Goal: Task Accomplishment & Management: Use online tool/utility

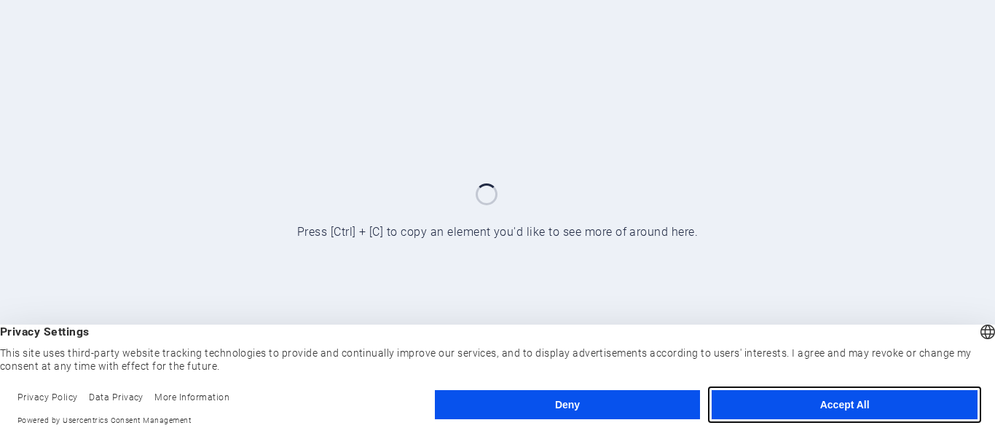
click at [850, 406] on button "Accept All" at bounding box center [844, 404] width 266 height 29
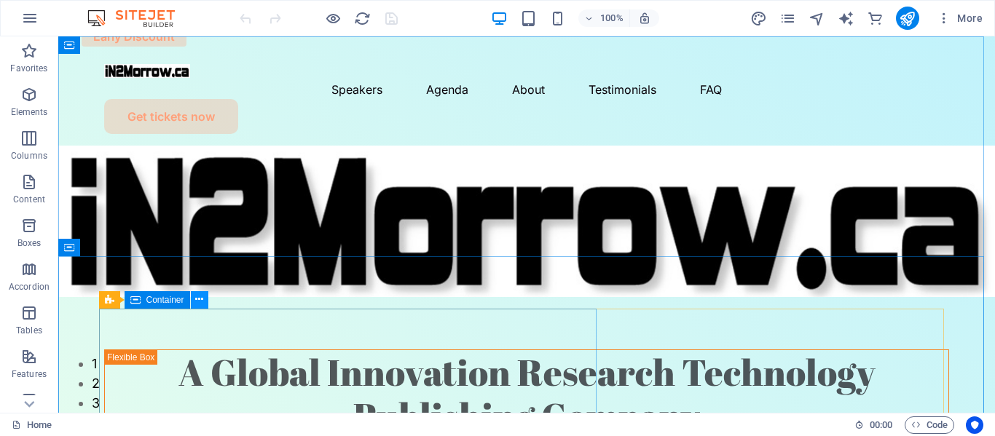
click at [197, 302] on icon at bounding box center [199, 299] width 8 height 15
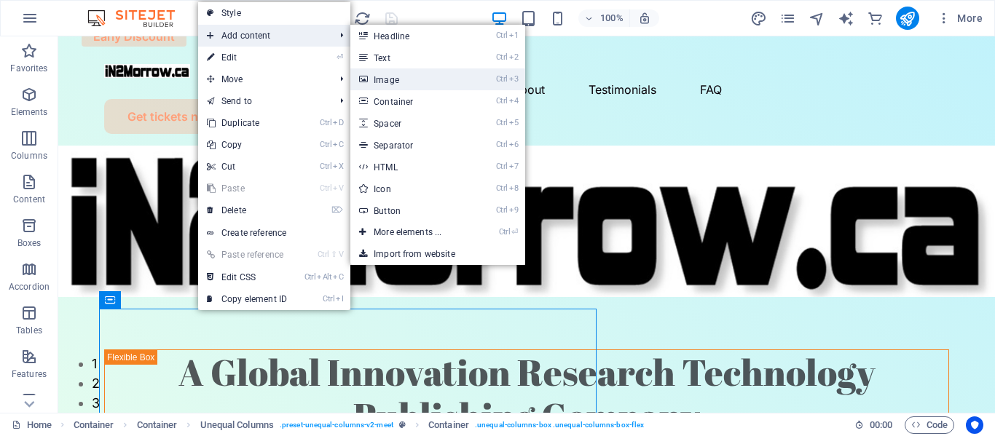
click at [411, 80] on link "Ctrl 3 Image" at bounding box center [410, 79] width 120 height 22
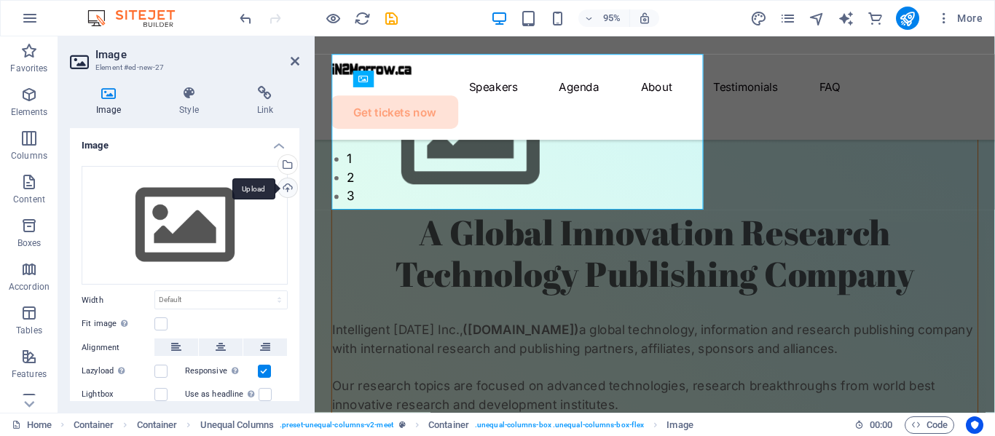
click at [288, 188] on div "Upload" at bounding box center [286, 189] width 22 height 22
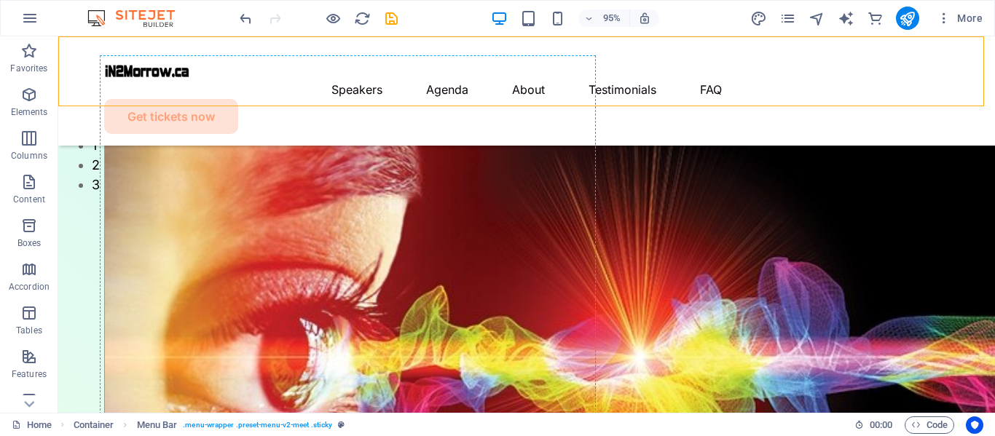
scroll to position [254, 0]
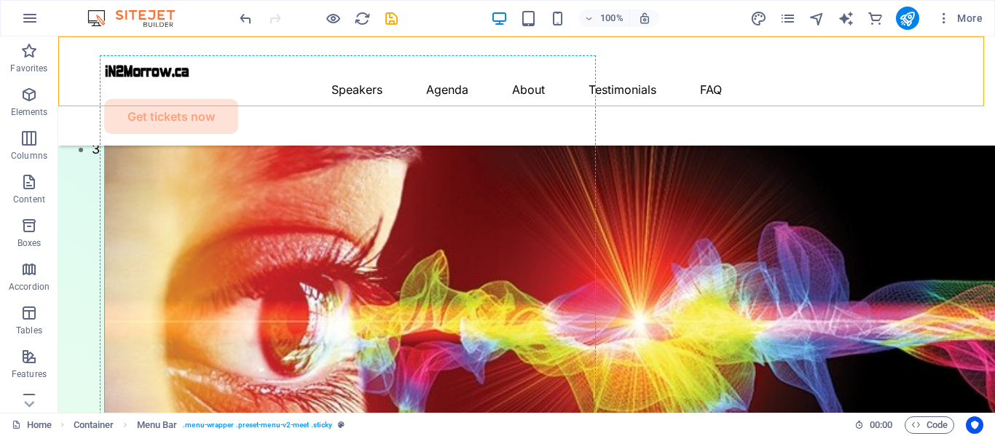
drag, startPoint x: 289, startPoint y: 100, endPoint x: 538, endPoint y: 159, distance: 255.9
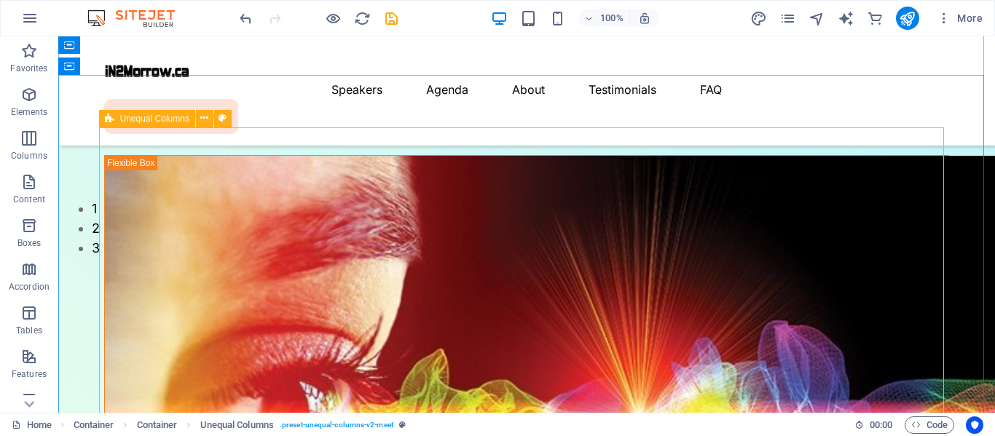
scroll to position [108, 0]
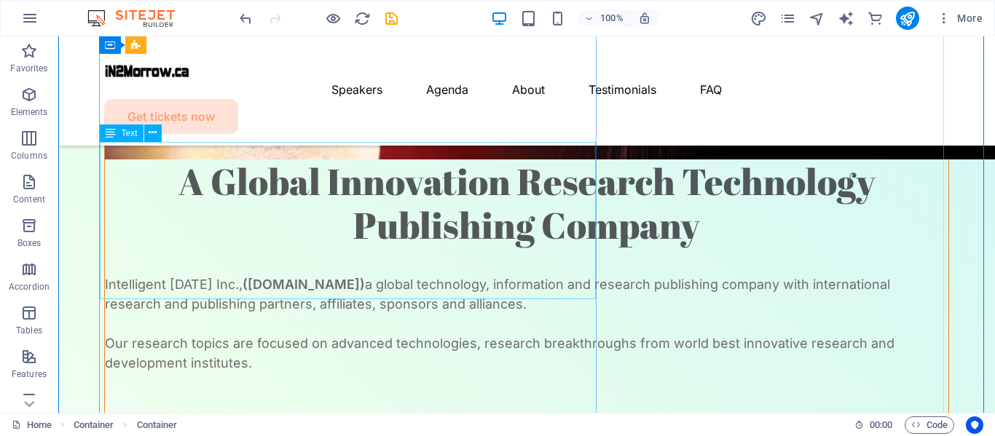
scroll to position [545, 0]
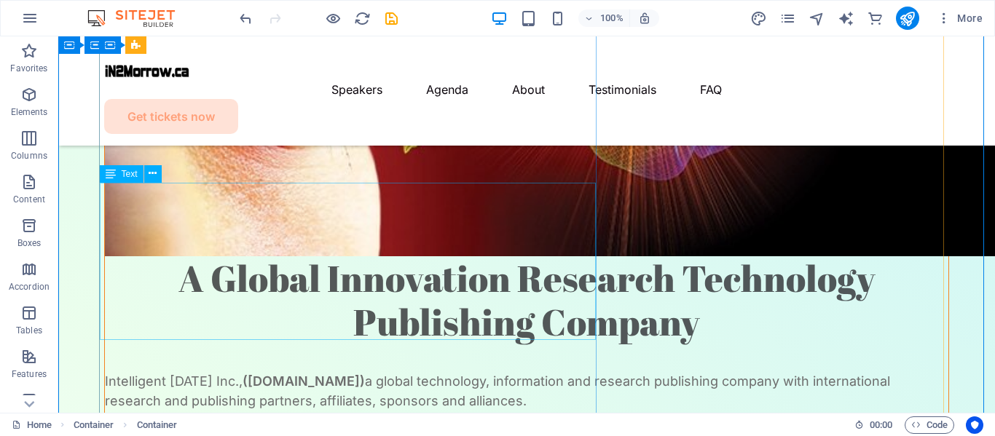
click at [437, 371] on div "Intelligent [DATE] Inc., ([DOMAIN_NAME]) a global technology, information and r…" at bounding box center [526, 440] width 843 height 138
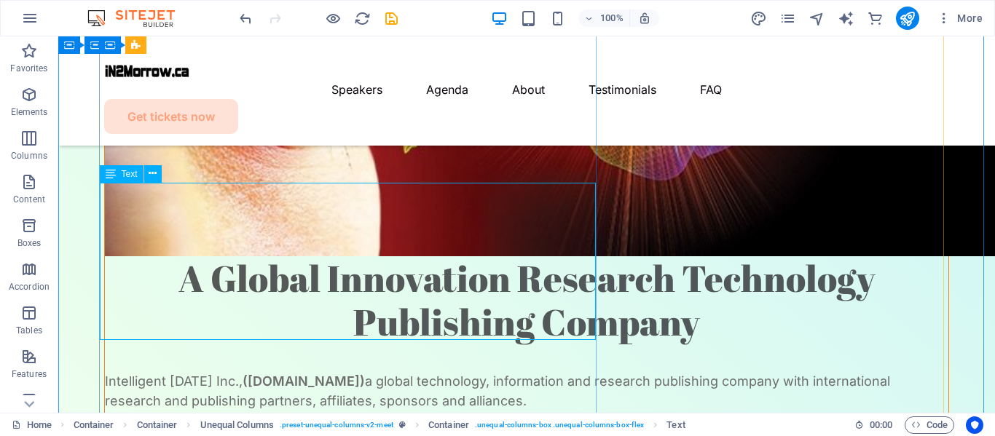
click at [130, 176] on span "Text" at bounding box center [130, 174] width 16 height 9
click at [454, 371] on div "Intelligent [DATE] Inc., ([DOMAIN_NAME]) a global technology, information and r…" at bounding box center [526, 440] width 843 height 138
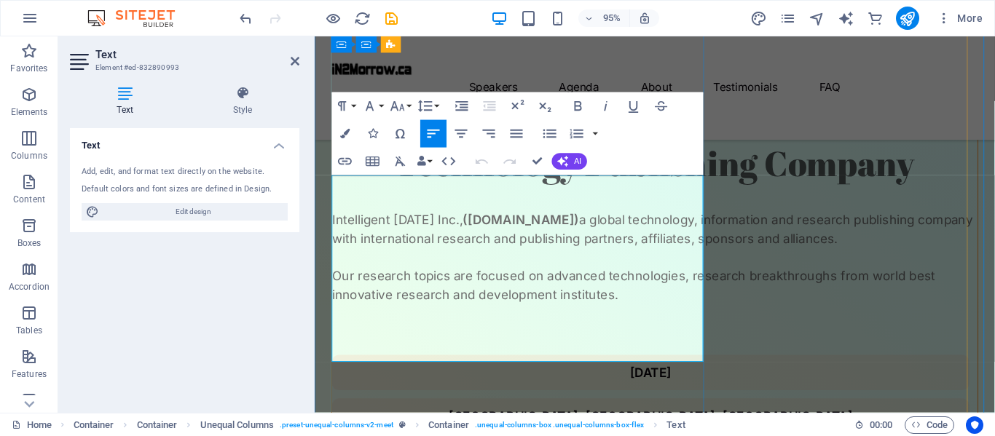
scroll to position [454, 0]
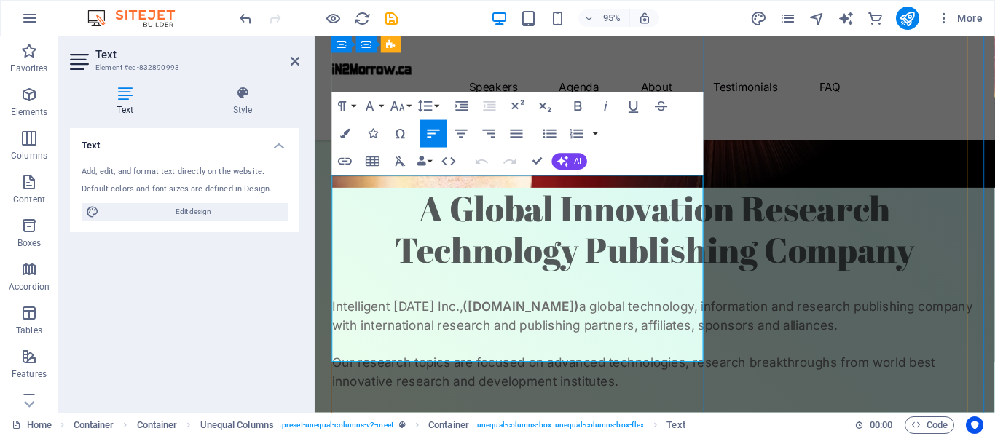
click at [644, 311] on p "Intelligent [DATE] Inc., ([DOMAIN_NAME]) a global technology, information and r…" at bounding box center [672, 330] width 679 height 39
click at [413, 311] on p "Intelligent [DATE] Inc., ([DOMAIN_NAME]) a global Intelligent technology, infor…" at bounding box center [672, 330] width 679 height 39
click at [555, 370] on p "Our research topics are focused on advanced technologies, research breakthrough…" at bounding box center [672, 389] width 679 height 39
click at [397, 370] on p "Our research topics are focused on [DATE] and [DATE] advanced technologies, res…" at bounding box center [672, 389] width 679 height 39
click at [486, 370] on p "Our research topics are focused on [DATE] and [DATE] advanced technologies, res…" at bounding box center [672, 389] width 679 height 39
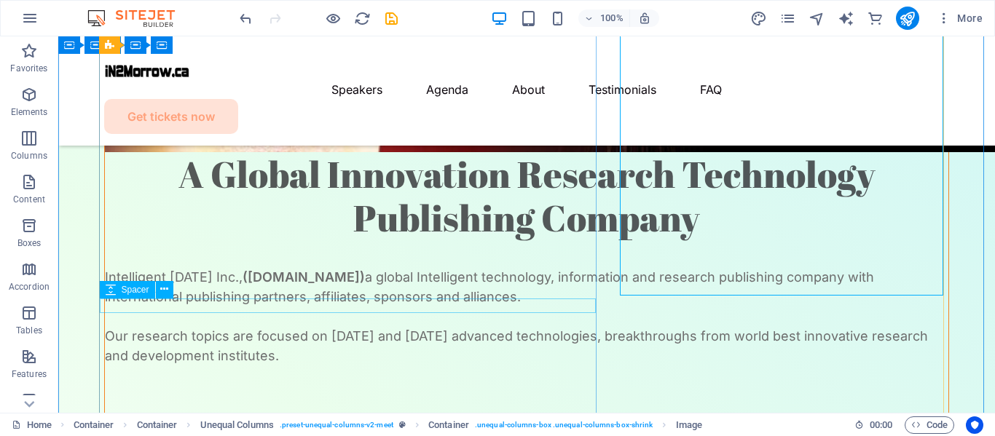
scroll to position [764, 0]
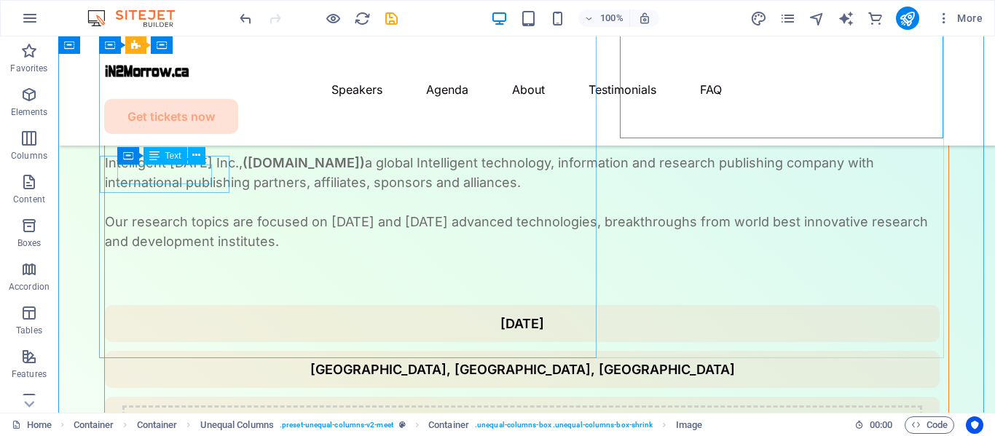
click at [173, 157] on span "Text" at bounding box center [173, 155] width 16 height 9
click at [161, 314] on div "[DATE]" at bounding box center [522, 324] width 800 height 20
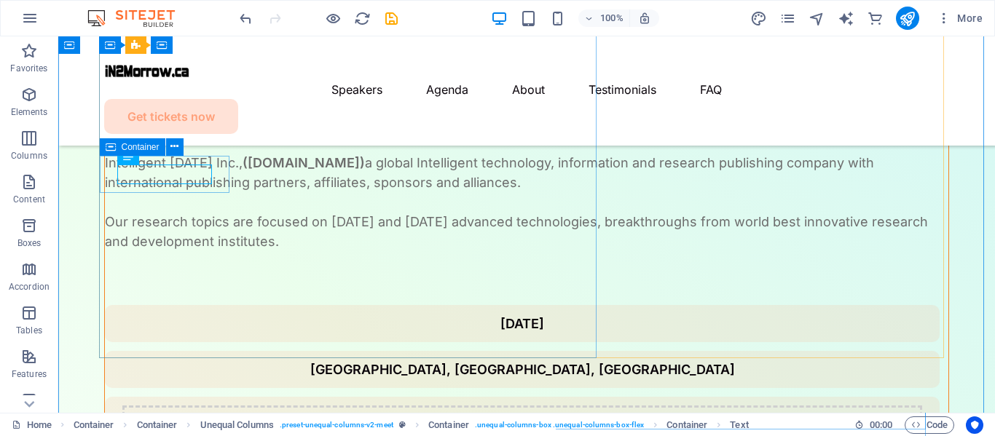
click at [193, 305] on div "[DATE]" at bounding box center [522, 323] width 834 height 37
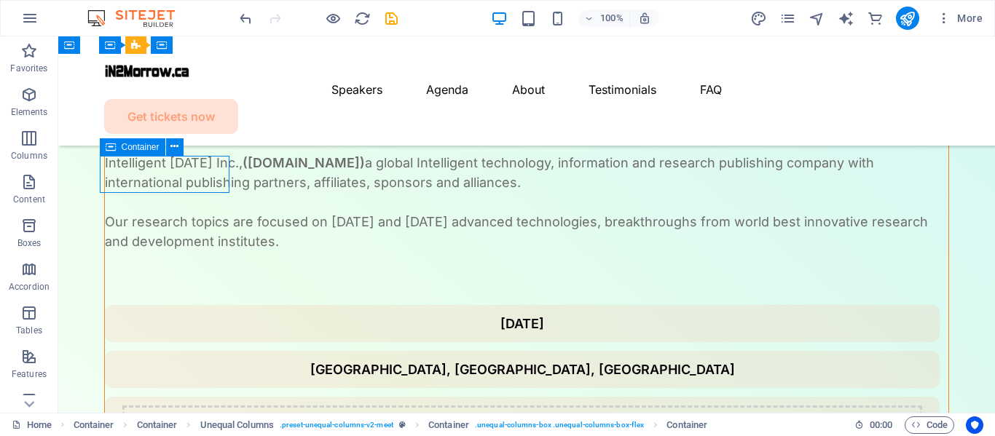
click at [193, 305] on div "[DATE]" at bounding box center [522, 323] width 834 height 37
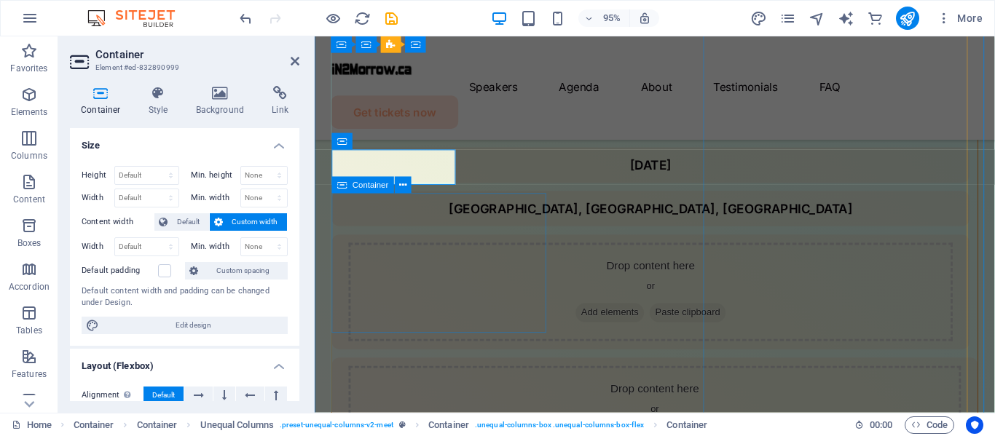
scroll to position [692, 0]
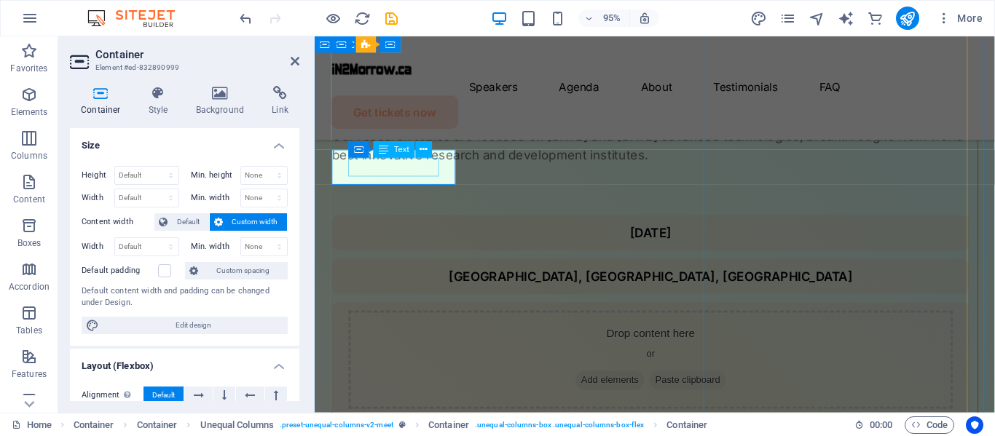
click at [400, 152] on span "Text" at bounding box center [401, 150] width 15 height 8
click at [400, 234] on div "[DATE]" at bounding box center [668, 244] width 636 height 20
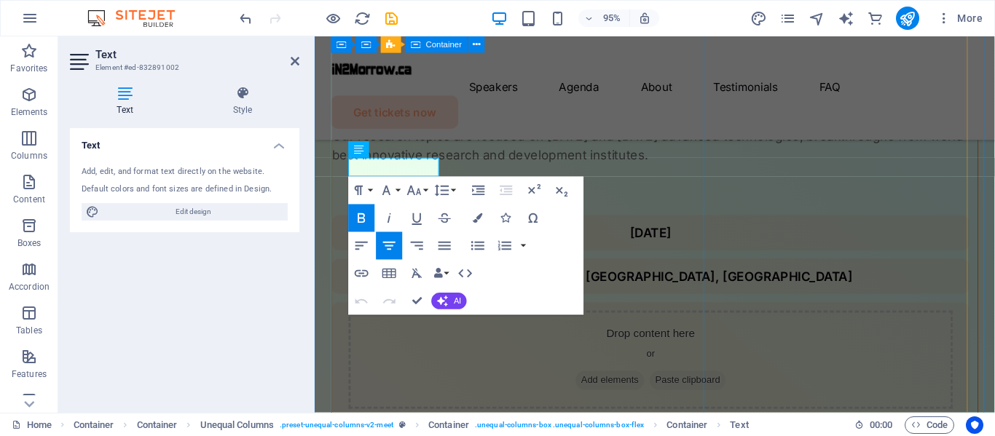
click at [685, 283] on div "A Global Innovation Research Technology Publishing Company Intelligent [DATE] I…" at bounding box center [672, 75] width 681 height 986
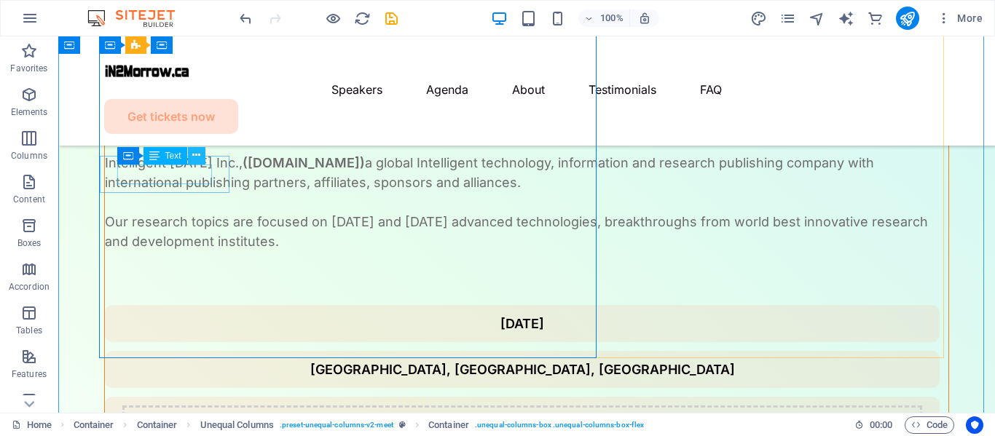
click at [197, 154] on icon at bounding box center [196, 155] width 8 height 15
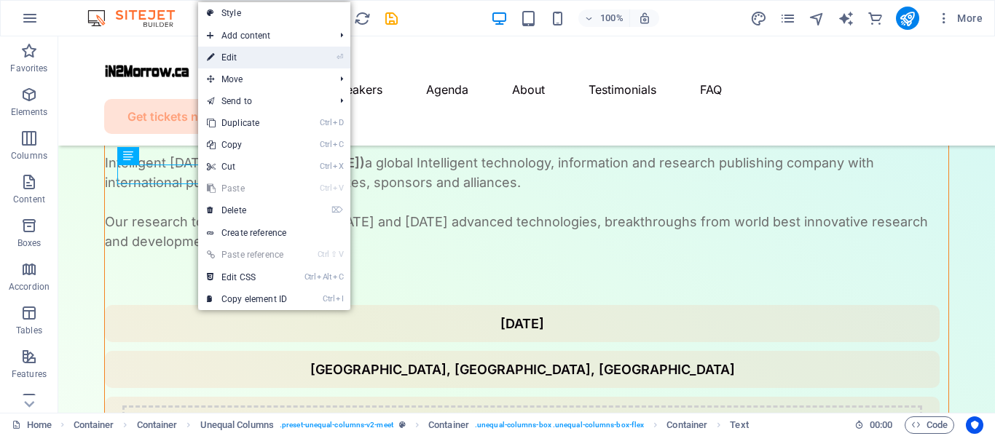
click at [238, 60] on link "⏎ Edit" at bounding box center [247, 58] width 98 height 22
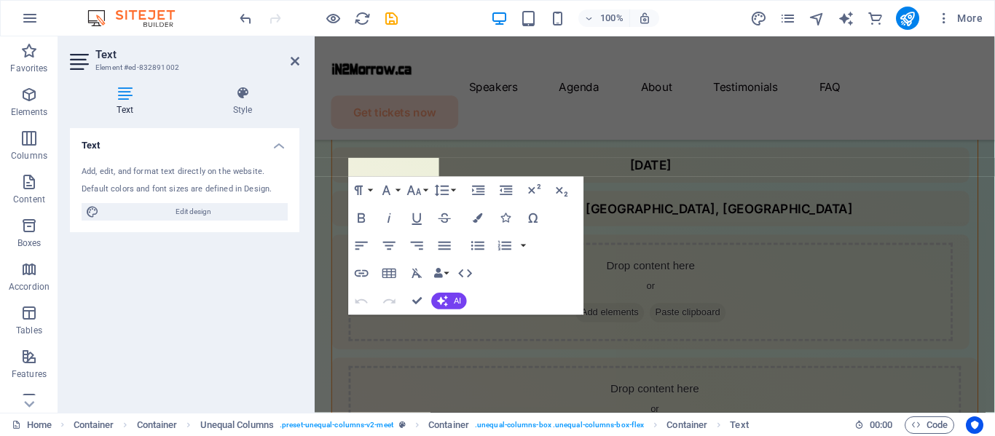
scroll to position [692, 0]
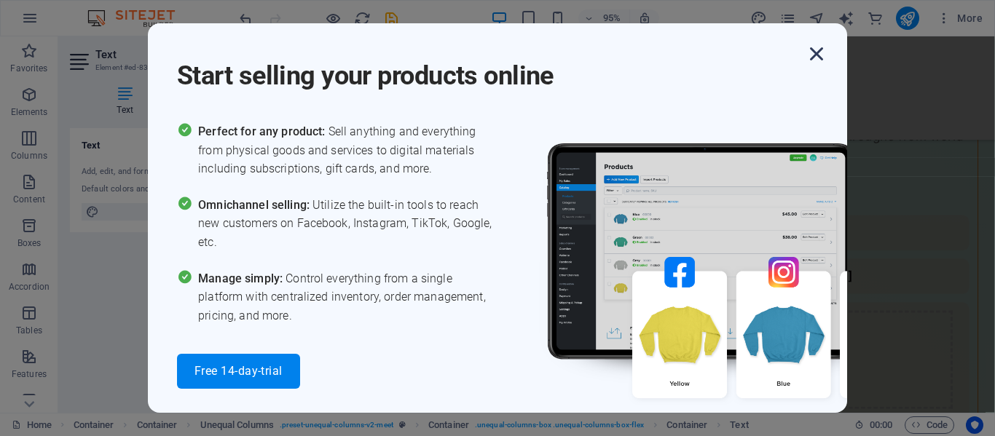
click at [817, 51] on icon "button" at bounding box center [816, 54] width 26 height 26
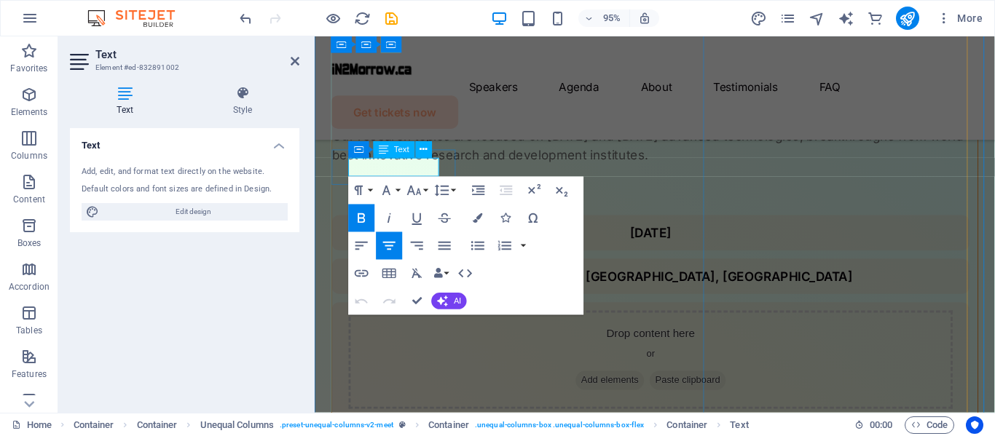
click at [647, 236] on strong "[DATE]" at bounding box center [669, 243] width 44 height 15
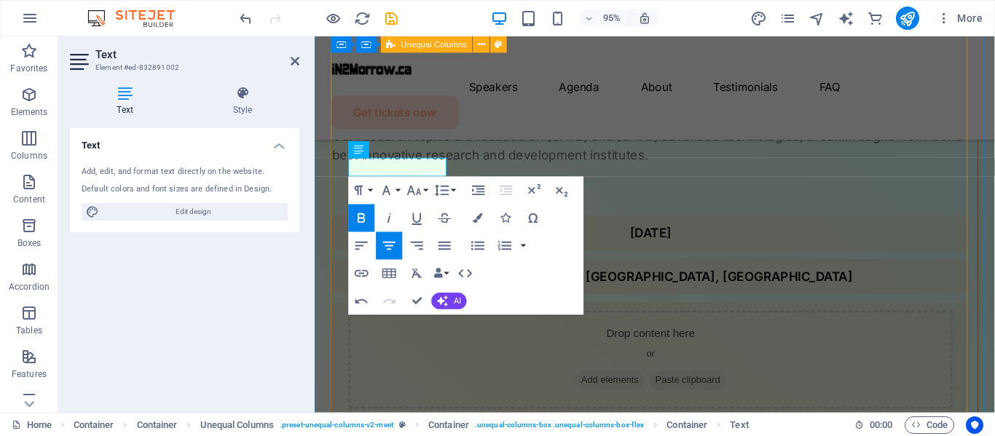
click at [844, 277] on div "A Global Innovation Research Technology Publishing Company Intelligent [DATE] I…" at bounding box center [672, 268] width 681 height 1372
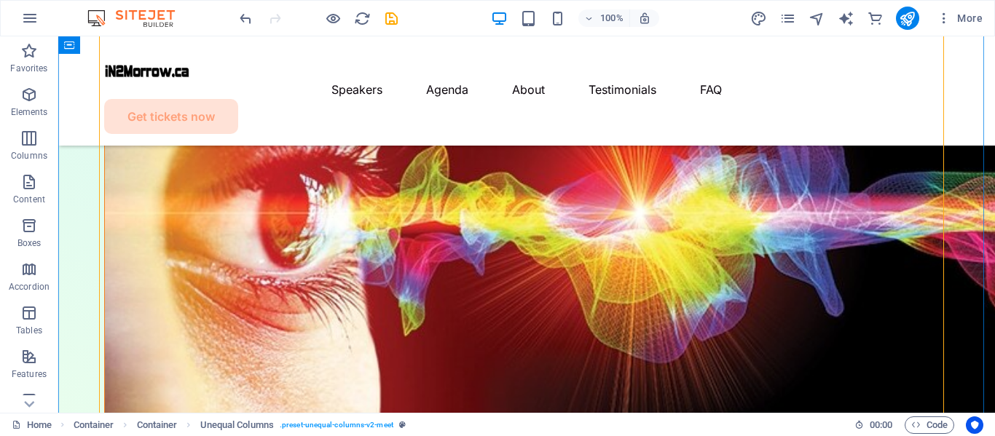
scroll to position [364, 0]
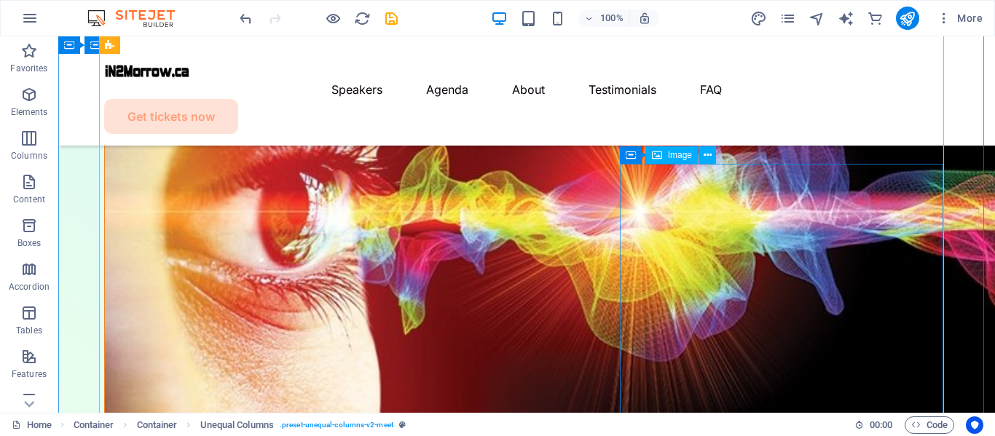
click at [686, 159] on span "Image" at bounding box center [680, 155] width 24 height 9
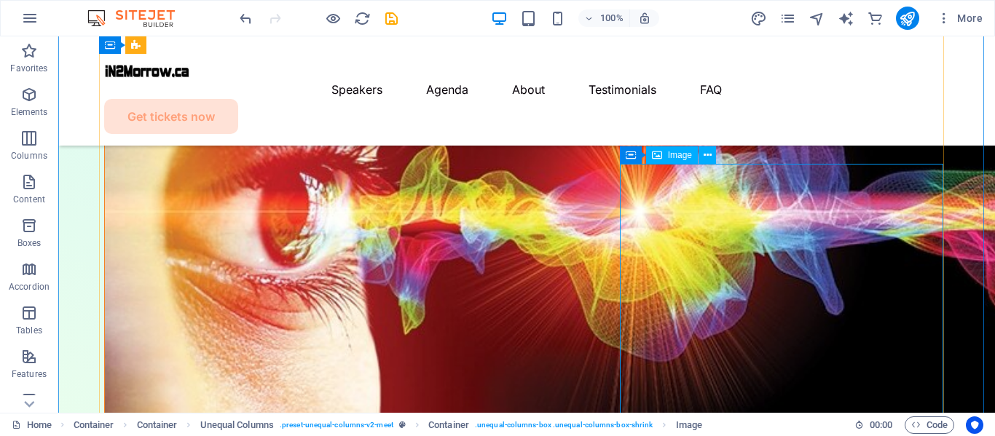
click at [682, 155] on span "Image" at bounding box center [680, 155] width 24 height 9
click at [707, 153] on icon at bounding box center [707, 155] width 8 height 15
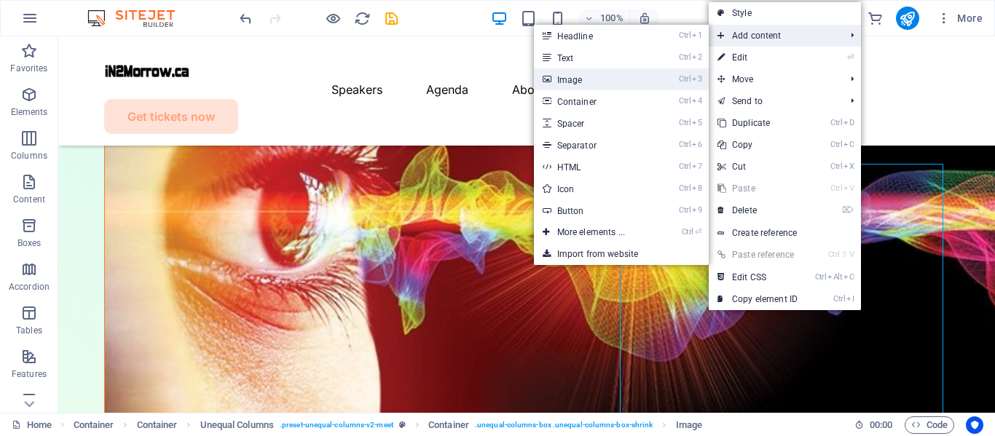
click at [604, 79] on link "Ctrl 3 Image" at bounding box center [594, 79] width 120 height 22
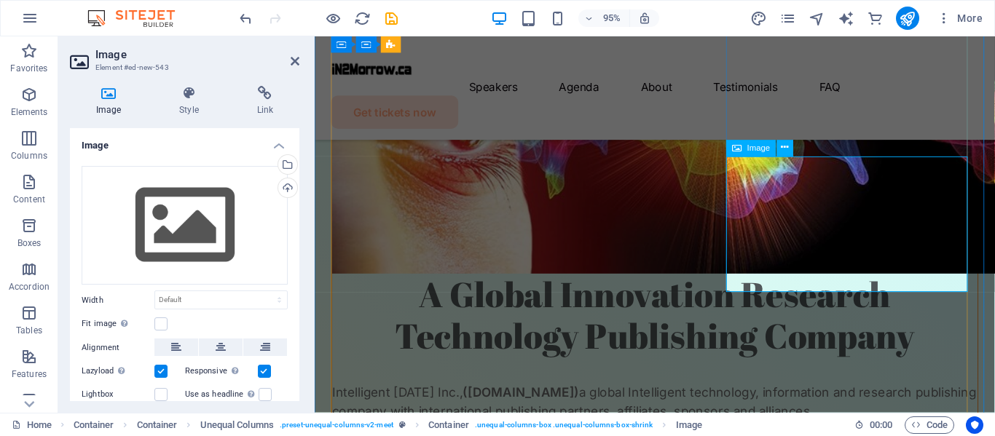
scroll to position [688, 0]
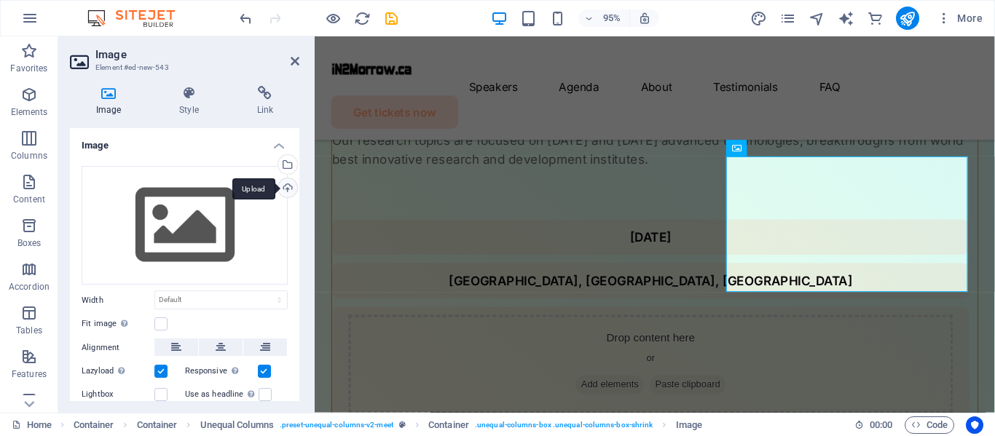
click at [283, 186] on div "Upload" at bounding box center [286, 189] width 22 height 22
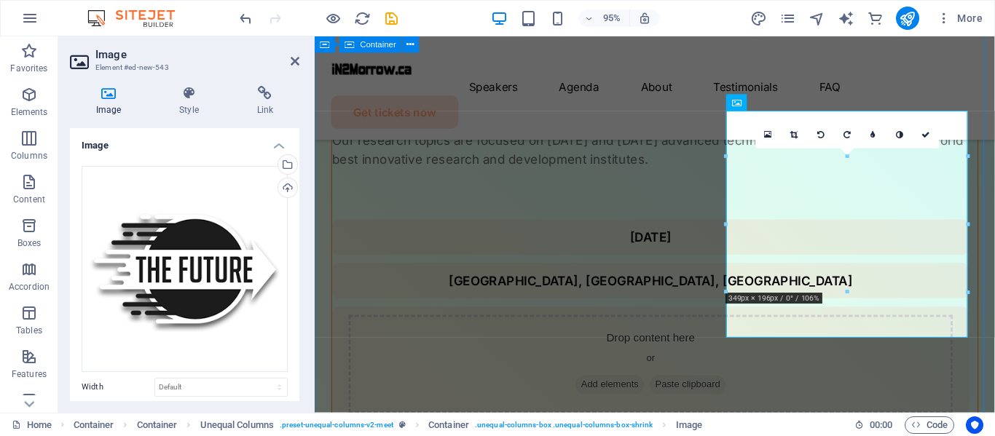
click at [994, 345] on div "A Global Innovation Research Technology Publishing Company Intelligent [DATE] I…" at bounding box center [673, 419] width 716 height 1771
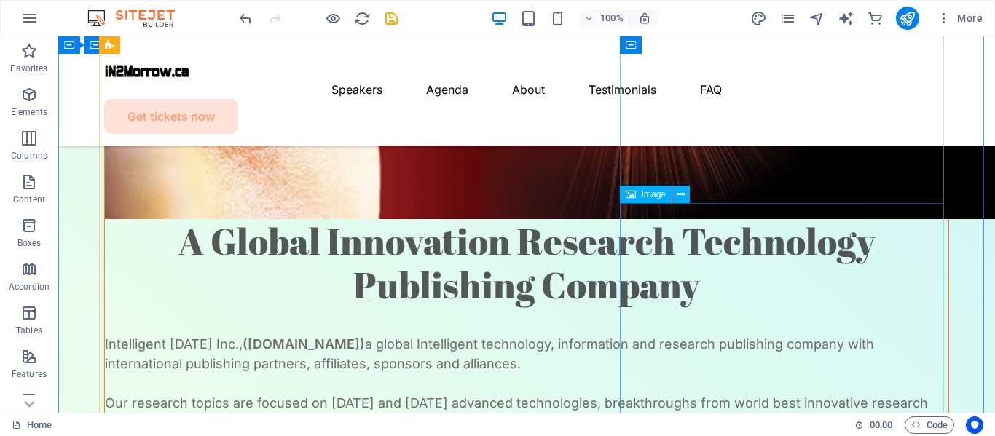
scroll to position [0, 0]
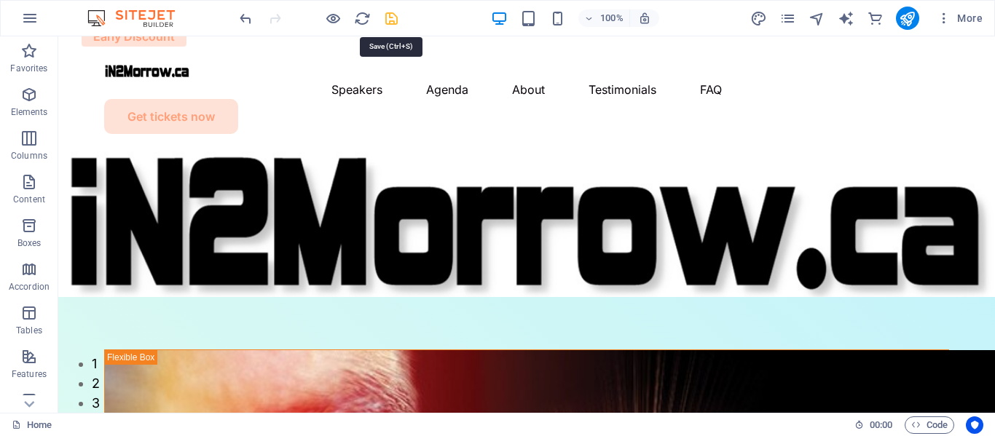
click at [395, 20] on icon "save" at bounding box center [391, 18] width 17 height 17
checkbox input "false"
